Goal: Task Accomplishment & Management: Manage account settings

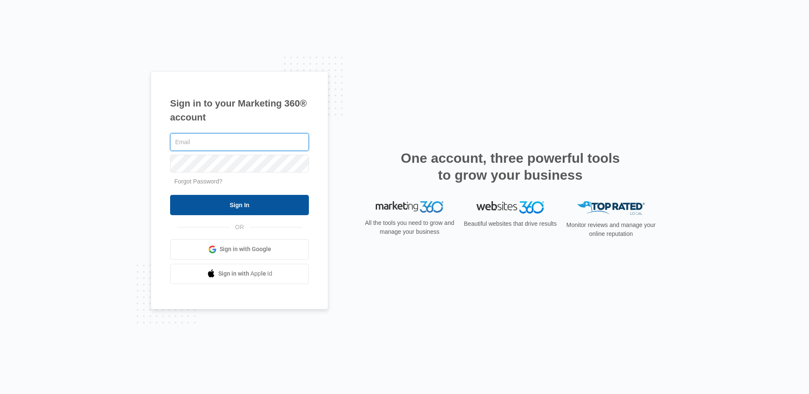
type input "[EMAIL_ADDRESS][DOMAIN_NAME]"
click at [228, 208] on input "Sign In" at bounding box center [239, 205] width 139 height 20
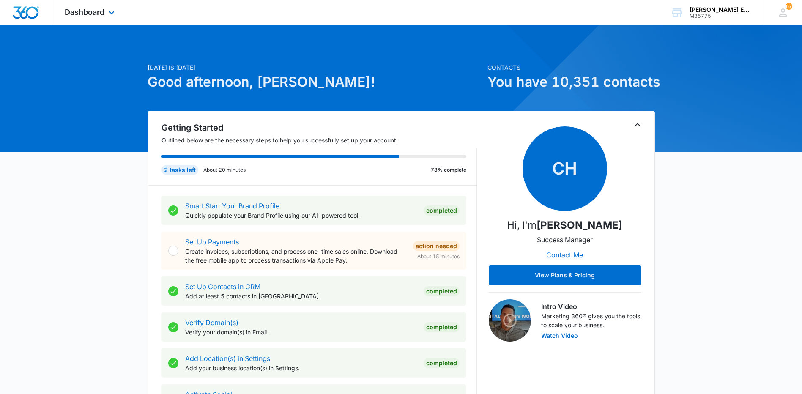
click at [101, 22] on div "Dashboard Apps Reputation Websites Forms CRM Email Social Shop Payments POS Con…" at bounding box center [90, 12] width 77 height 25
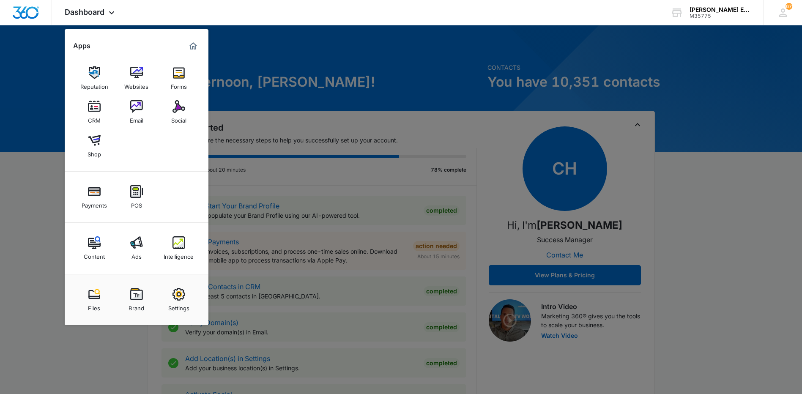
click at [94, 109] on img at bounding box center [94, 106] width 13 height 13
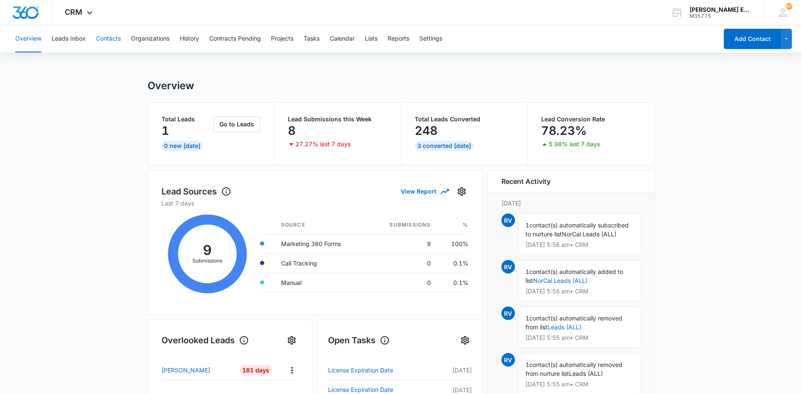
click at [109, 43] on button "Contacts" at bounding box center [108, 38] width 25 height 27
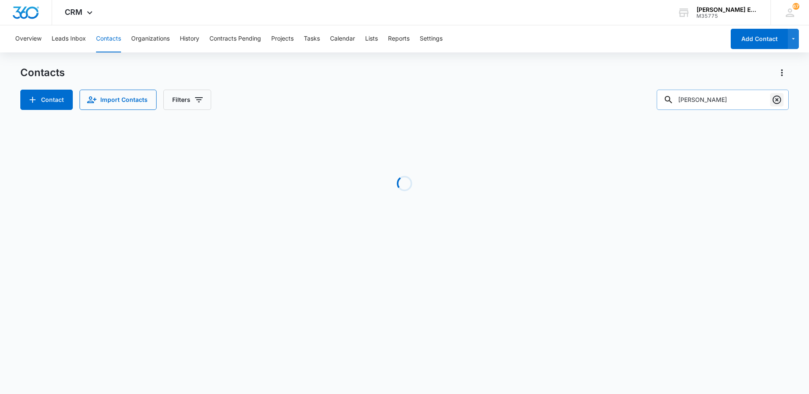
click at [776, 101] on icon "Clear" at bounding box center [776, 100] width 10 height 10
